Goal: Information Seeking & Learning: Learn about a topic

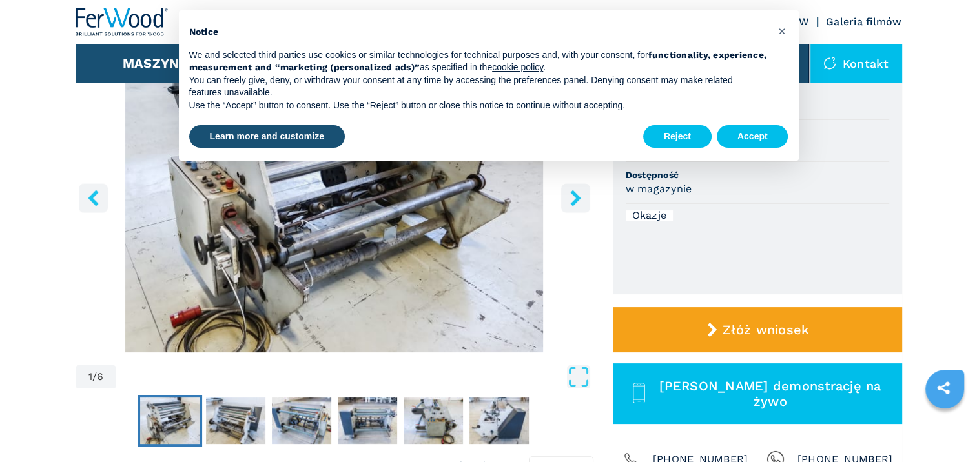
scroll to position [194, 0]
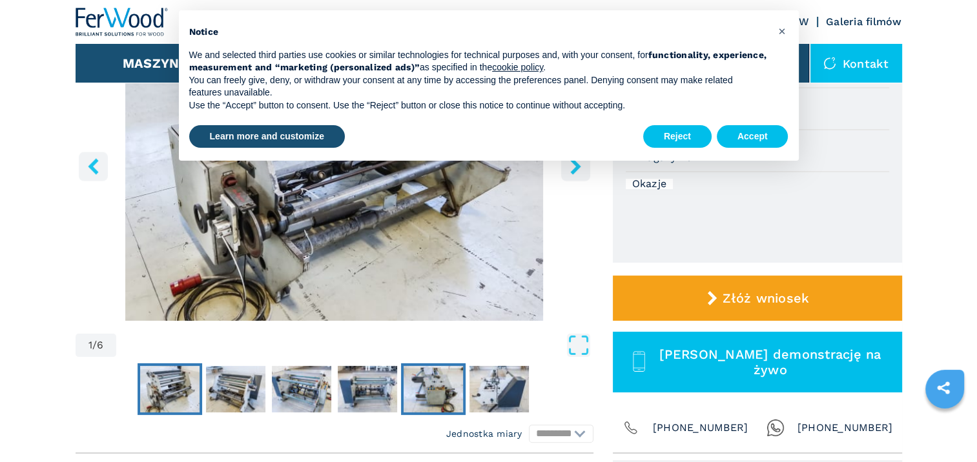
click at [439, 391] on img "Go to Slide 5" at bounding box center [432, 389] width 59 height 46
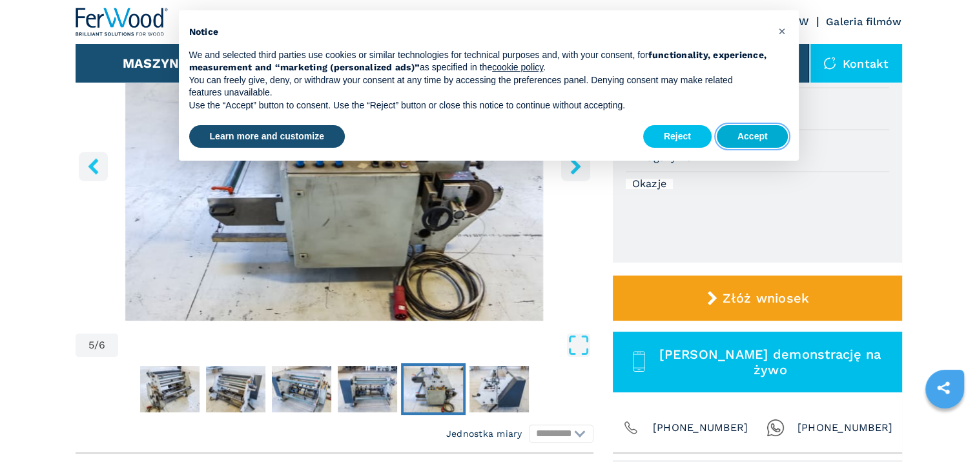
click at [746, 141] on button "Accept" at bounding box center [753, 136] width 72 height 23
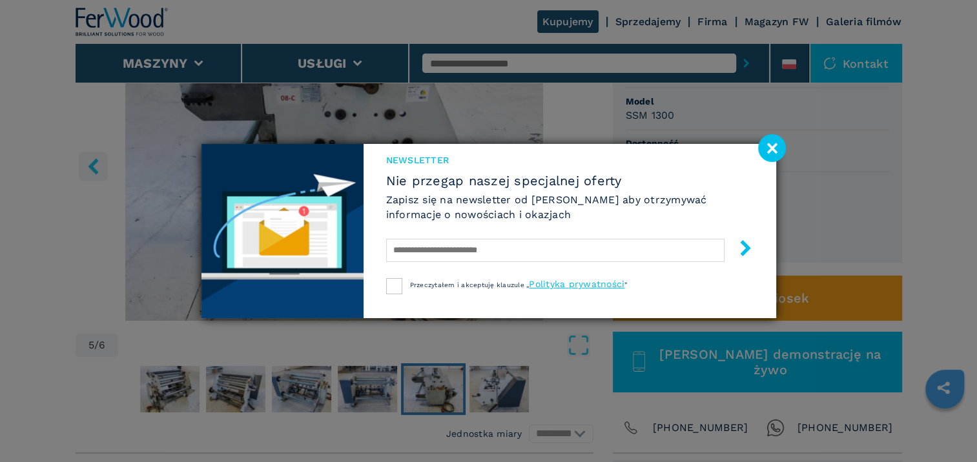
click at [766, 152] on image at bounding box center [772, 148] width 28 height 28
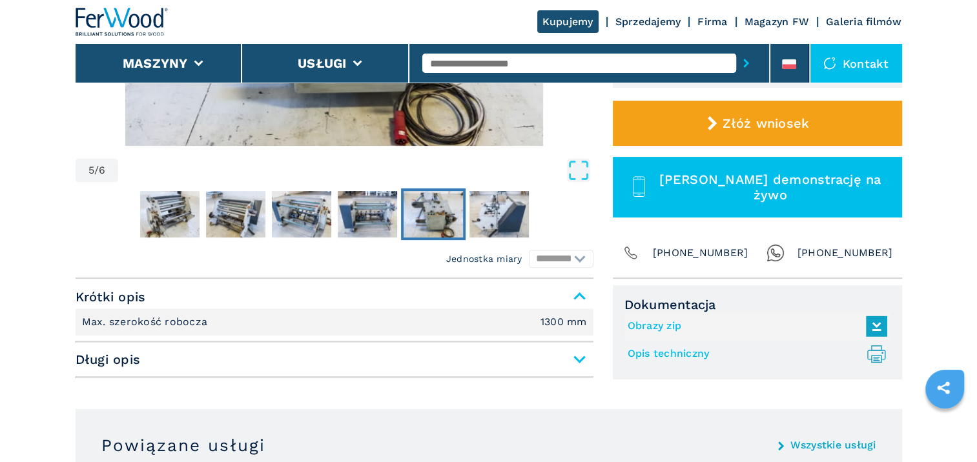
scroll to position [452, 0]
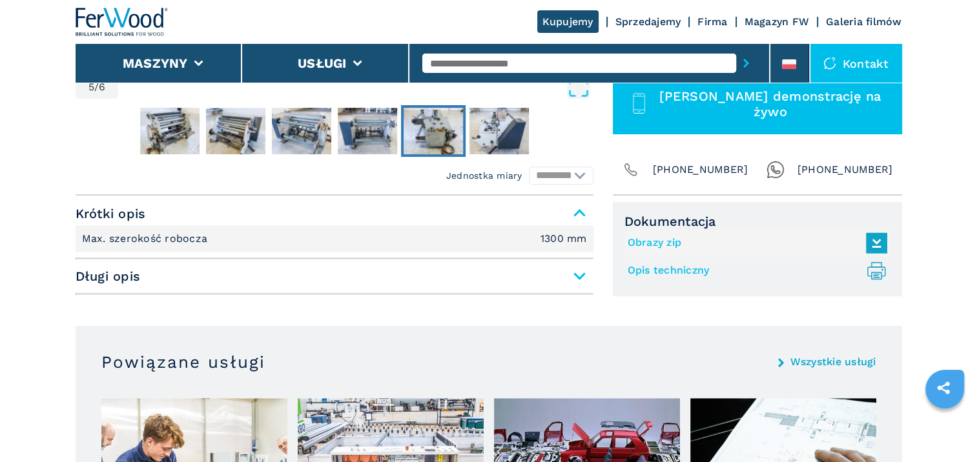
click at [578, 278] on span "Długi opis" at bounding box center [335, 276] width 518 height 23
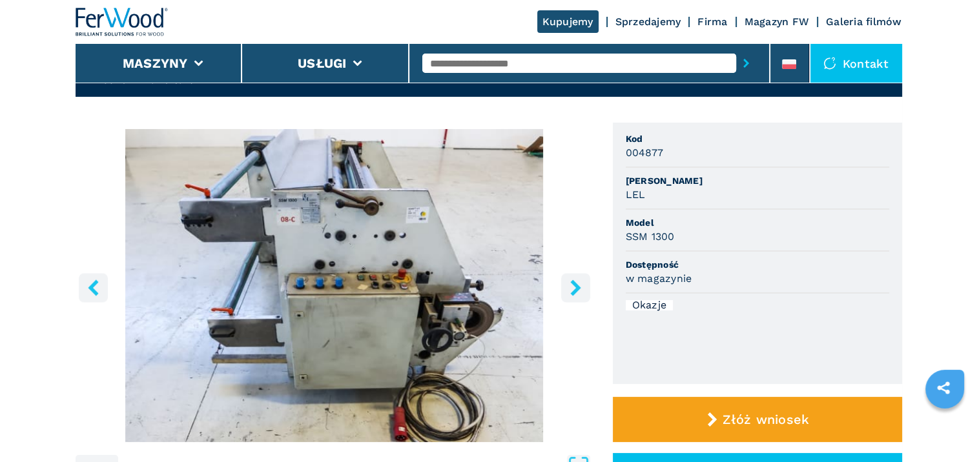
scroll to position [65, 0]
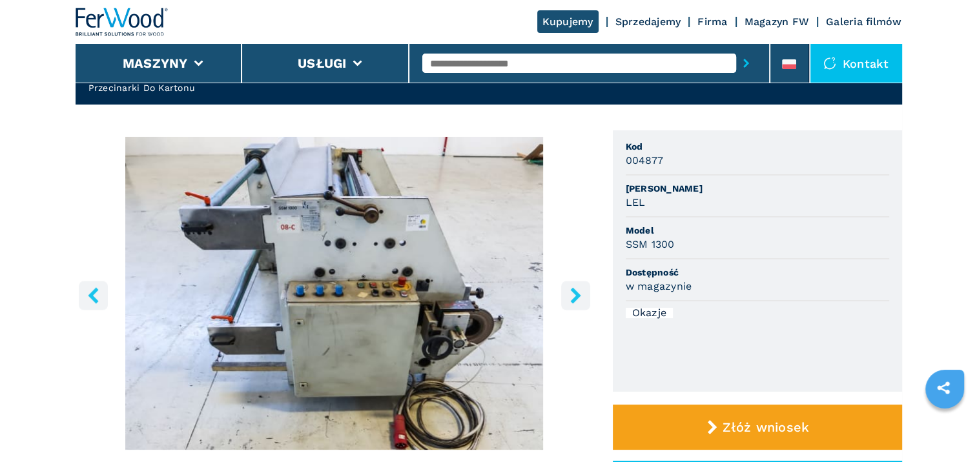
click at [568, 300] on icon "right-button" at bounding box center [575, 295] width 16 height 16
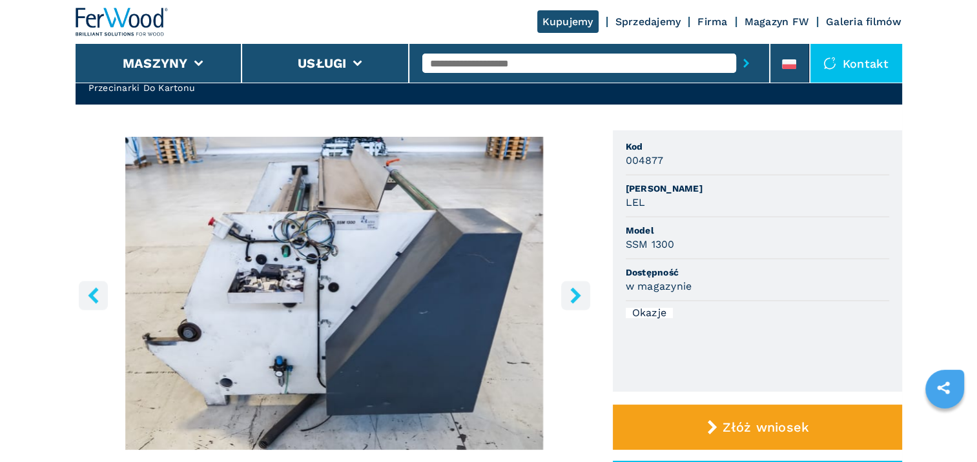
click at [569, 300] on icon "right-button" at bounding box center [575, 295] width 16 height 16
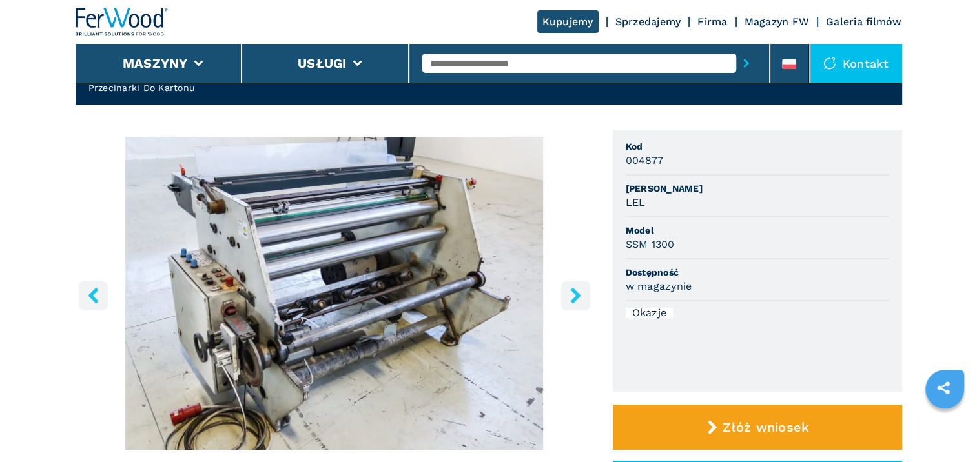
click at [569, 300] on icon "right-button" at bounding box center [575, 295] width 16 height 16
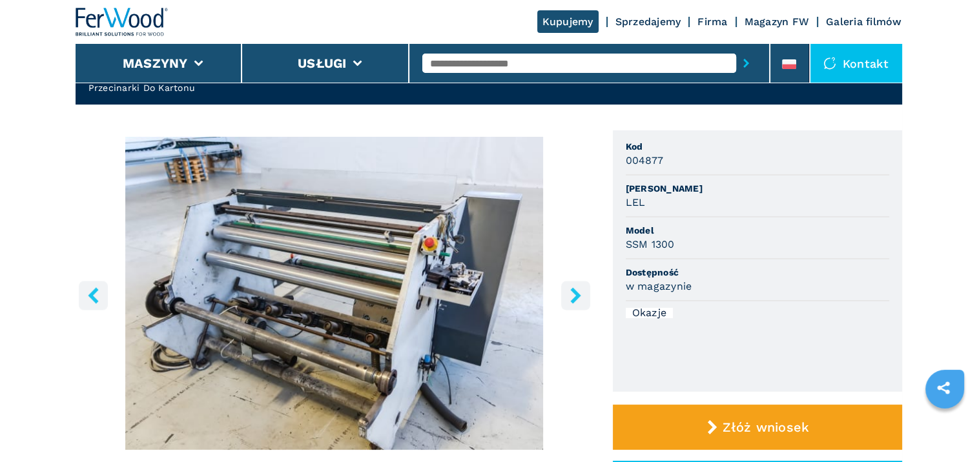
click at [569, 300] on icon "right-button" at bounding box center [575, 295] width 16 height 16
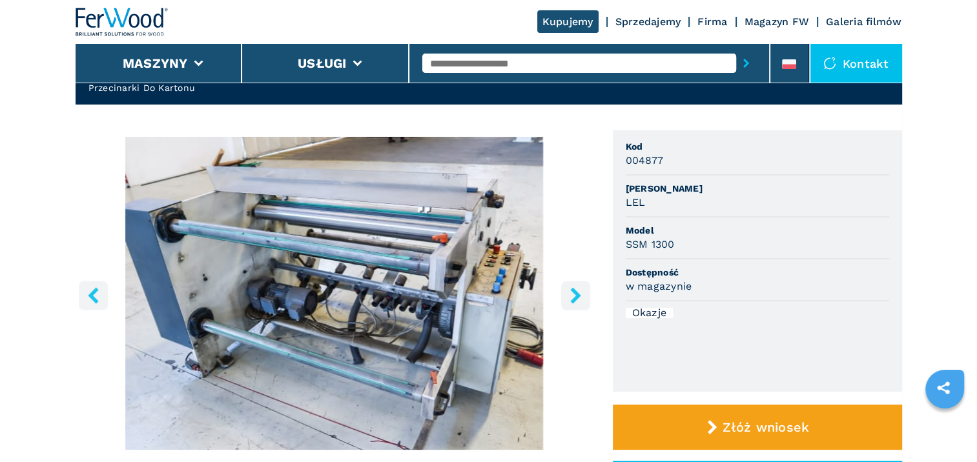
click at [569, 300] on icon "right-button" at bounding box center [575, 295] width 16 height 16
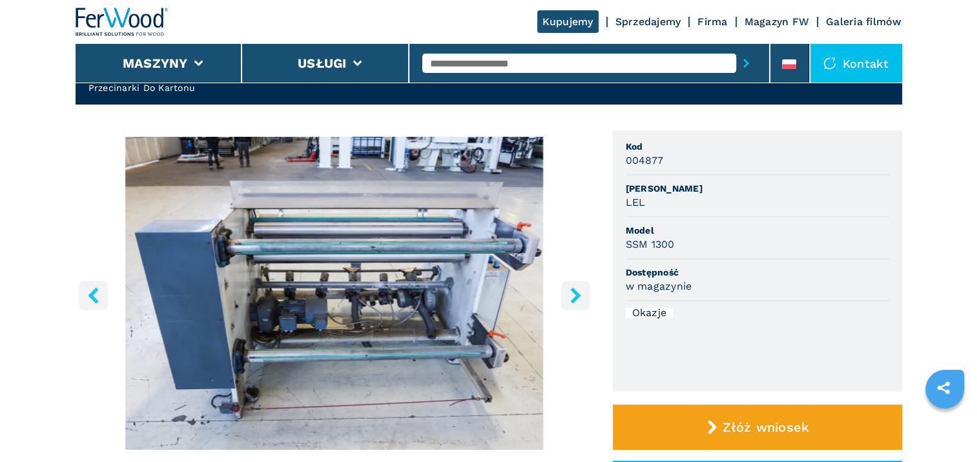
click at [569, 300] on icon "right-button" at bounding box center [575, 295] width 16 height 16
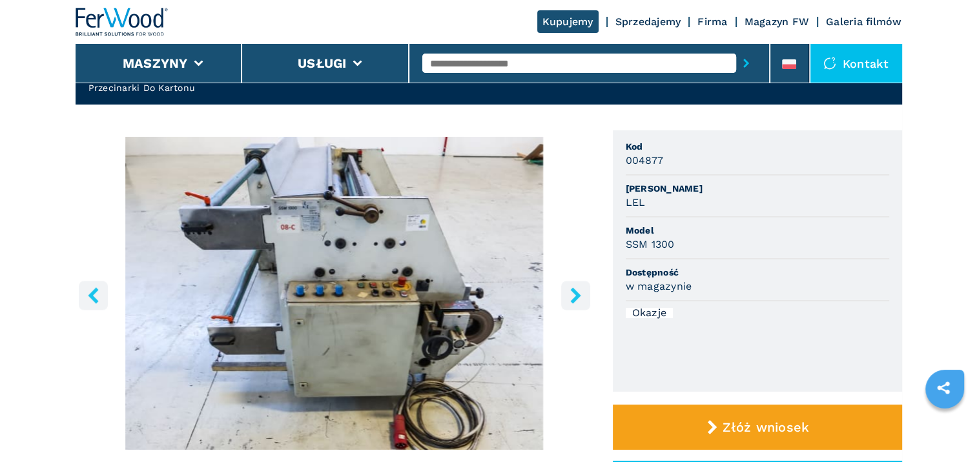
click at [569, 300] on icon "right-button" at bounding box center [575, 295] width 16 height 16
